Goal: Navigation & Orientation: Find specific page/section

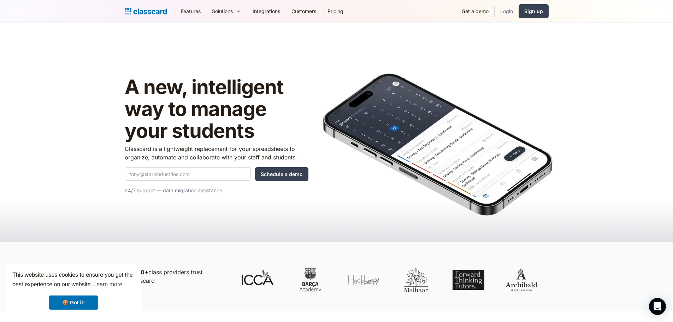
click at [502, 12] on link "Login" at bounding box center [507, 11] width 24 height 16
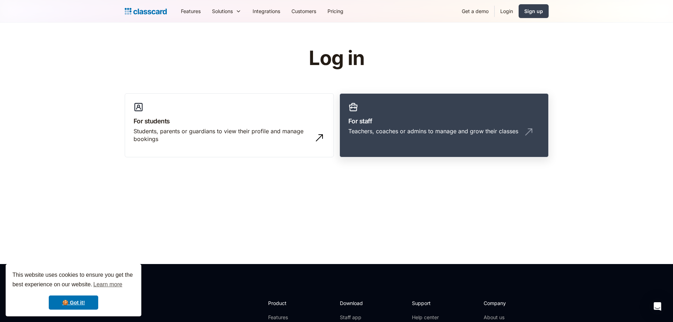
click at [456, 130] on div "Teachers, coaches or admins to manage and grow their classes" at bounding box center [433, 131] width 170 height 8
